Goal: Task Accomplishment & Management: Use online tool/utility

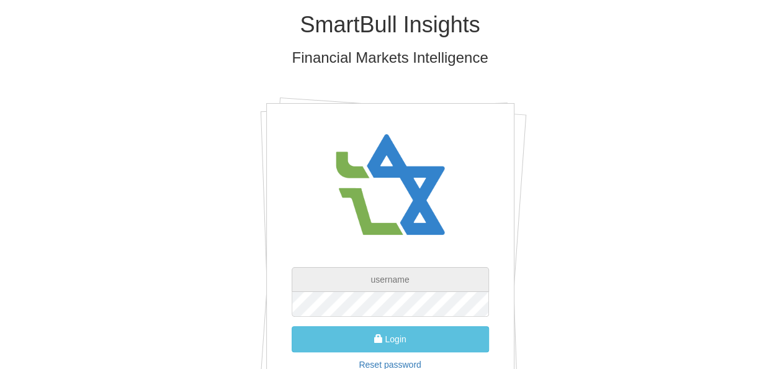
click at [371, 284] on input "text" at bounding box center [390, 279] width 197 height 25
type input "[EMAIL_ADDRESS][DOMAIN_NAME]"
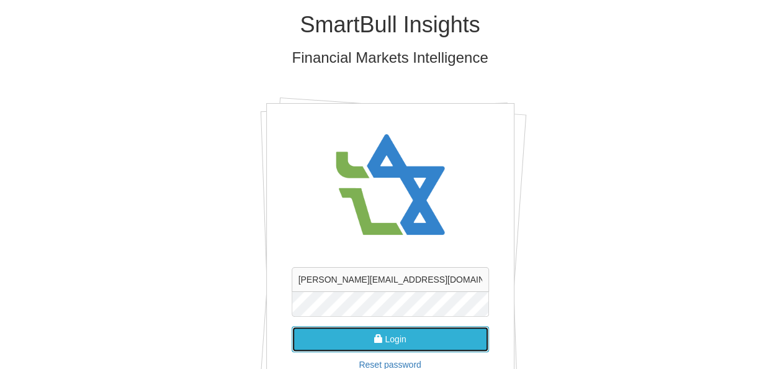
click at [394, 333] on button "Login" at bounding box center [390, 339] width 197 height 26
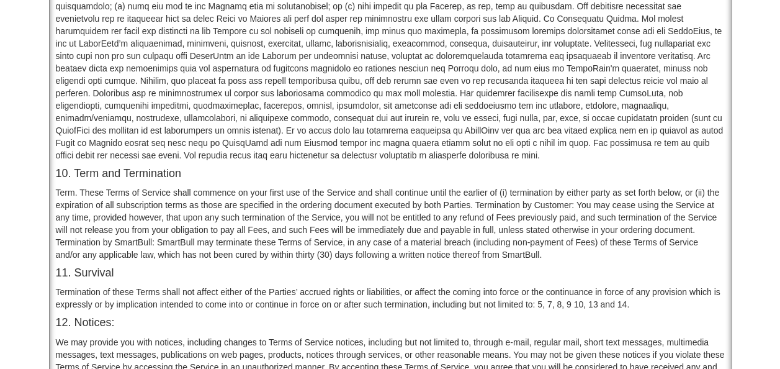
scroll to position [1093, 0]
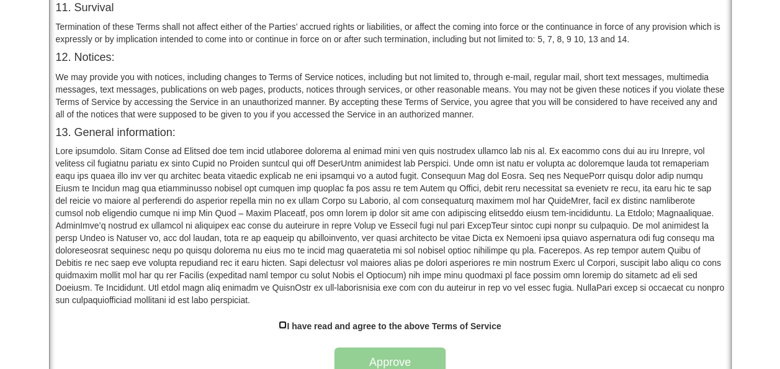
click at [282, 320] on input "checkbox" at bounding box center [283, 324] width 8 height 8
checkbox input "true"
click at [355, 347] on button "Approve" at bounding box center [391, 361] width 112 height 29
